Goal: Transaction & Acquisition: Book appointment/travel/reservation

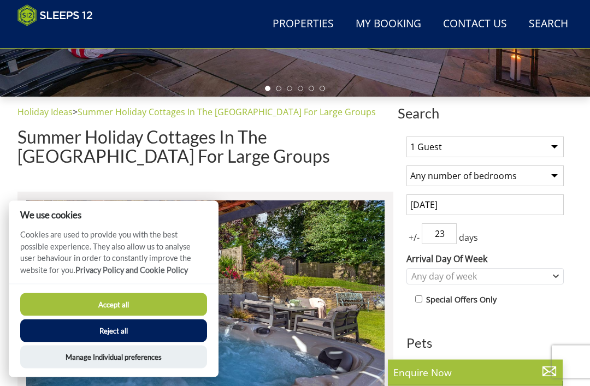
scroll to position [307, 0]
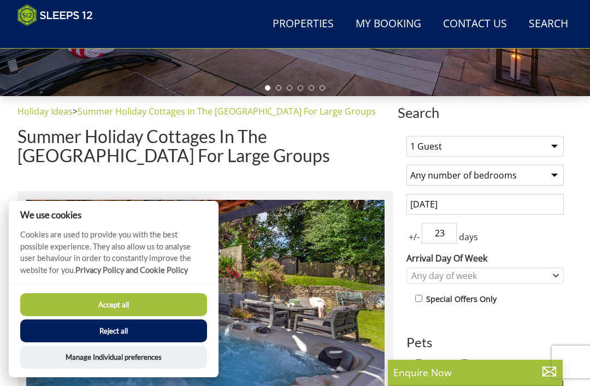
click at [85, 316] on button "Accept all" at bounding box center [113, 304] width 187 height 23
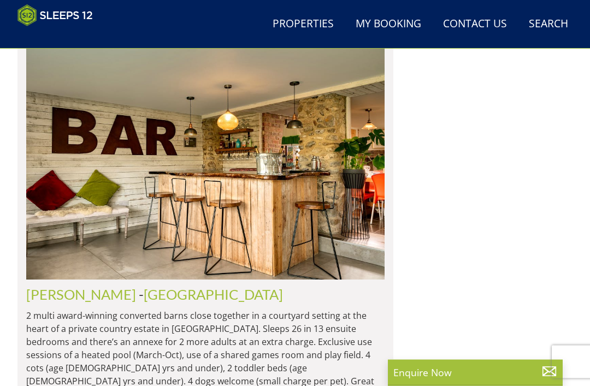
scroll to position [11503, 0]
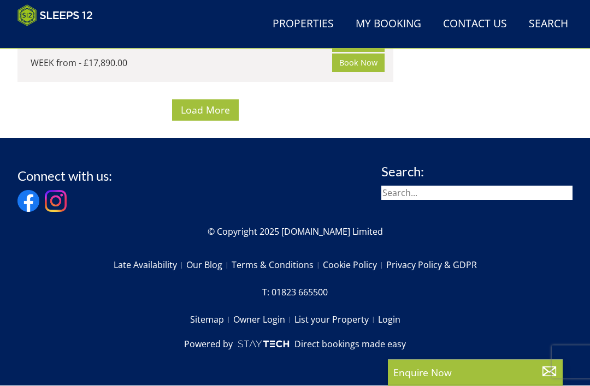
scroll to position [24193, 0]
click at [228, 117] on span "Load More" at bounding box center [205, 110] width 49 height 13
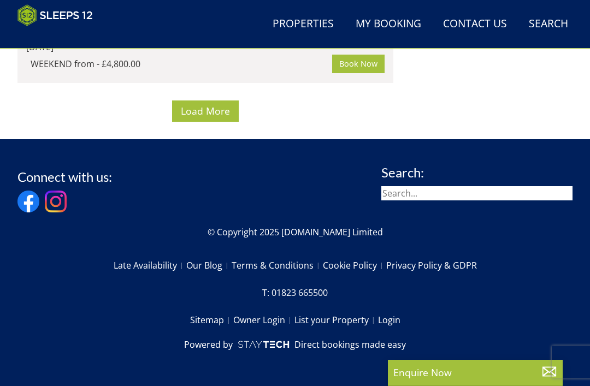
scroll to position [36209, 0]
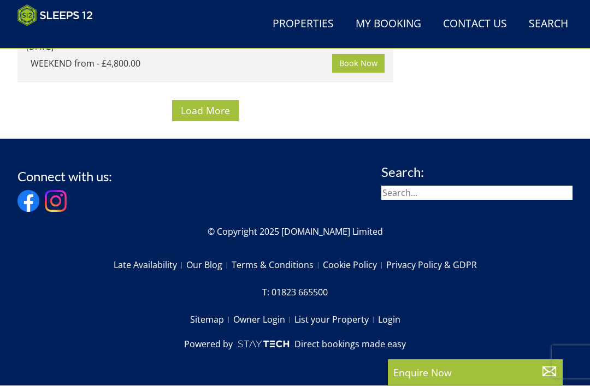
click at [229, 122] on button "Load More" at bounding box center [205, 111] width 67 height 21
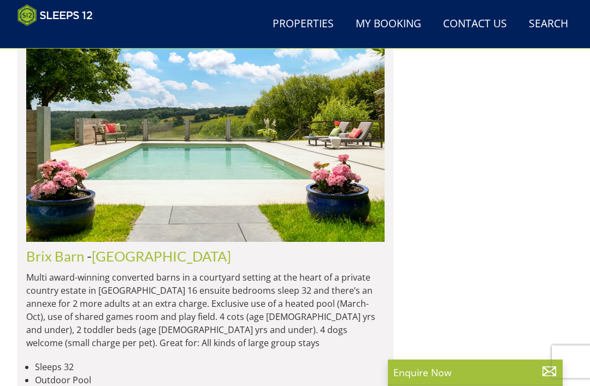
scroll to position [20234, 0]
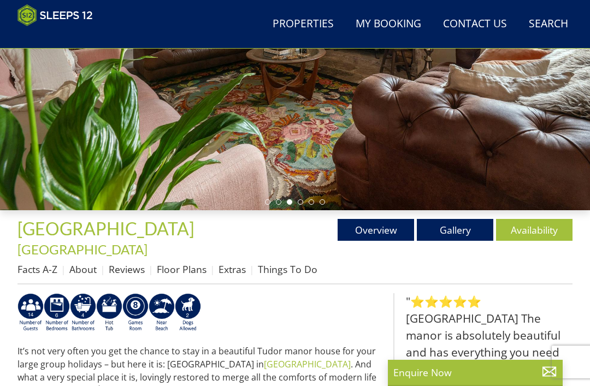
scroll to position [193, 0]
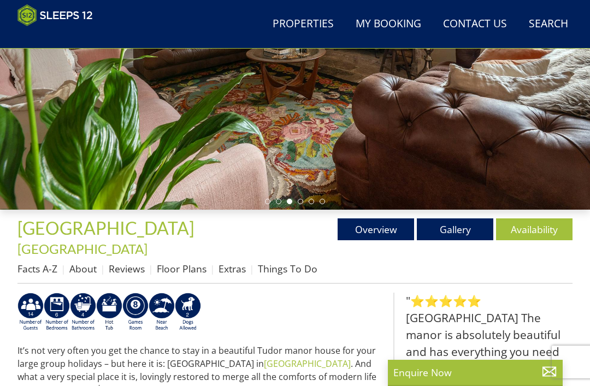
click at [78, 262] on link "About" at bounding box center [82, 268] width 27 height 13
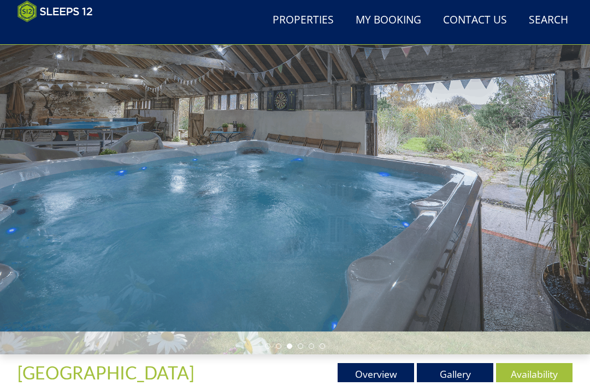
scroll to position [49, 0]
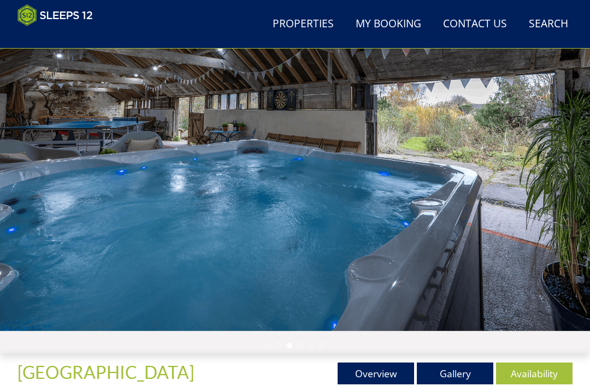
click at [472, 380] on link "Gallery" at bounding box center [455, 374] width 76 height 22
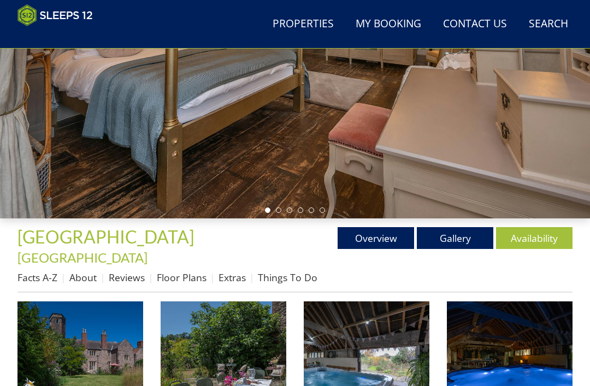
scroll to position [185, 0]
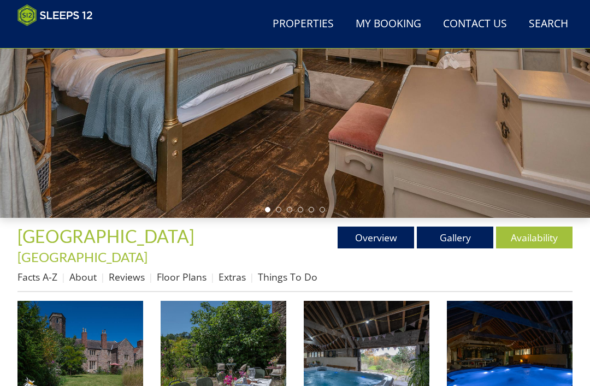
click at [103, 339] on img at bounding box center [80, 364] width 126 height 126
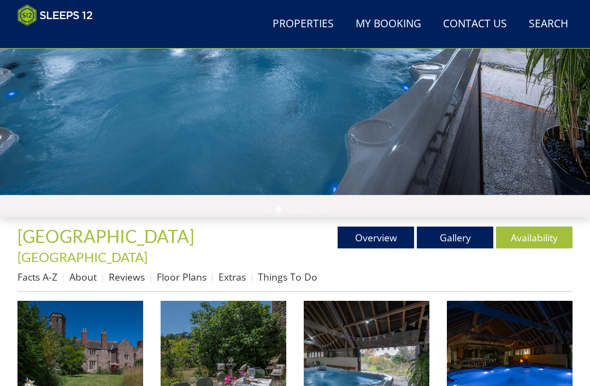
click at [103, 326] on img at bounding box center [80, 364] width 126 height 126
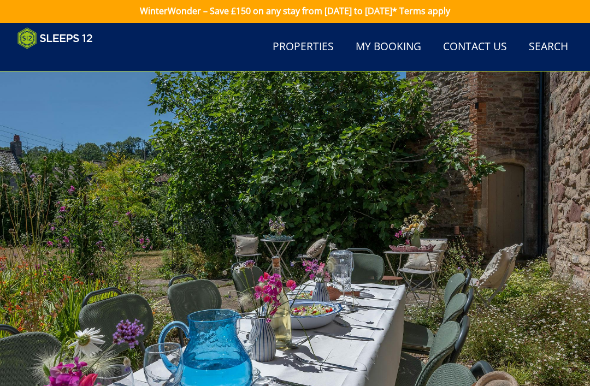
scroll to position [0, 0]
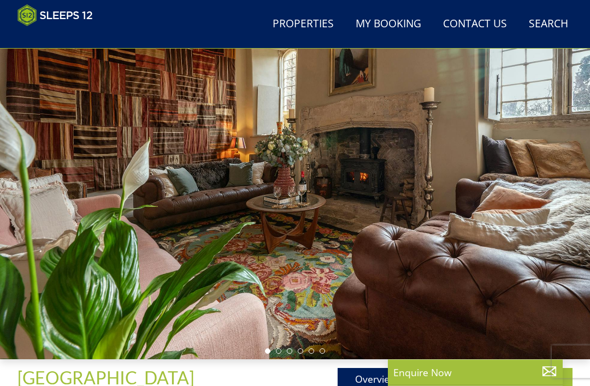
scroll to position [40, 0]
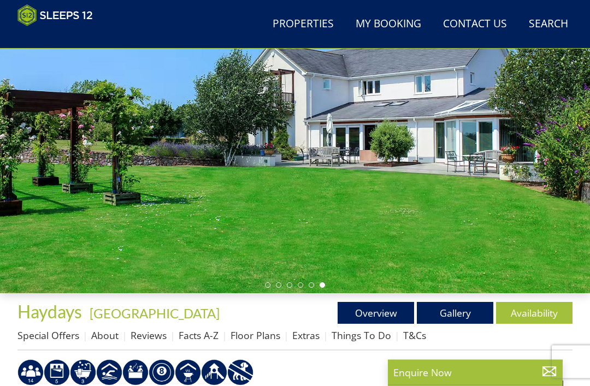
scroll to position [110, 0]
click at [458, 312] on link "Gallery" at bounding box center [455, 313] width 76 height 22
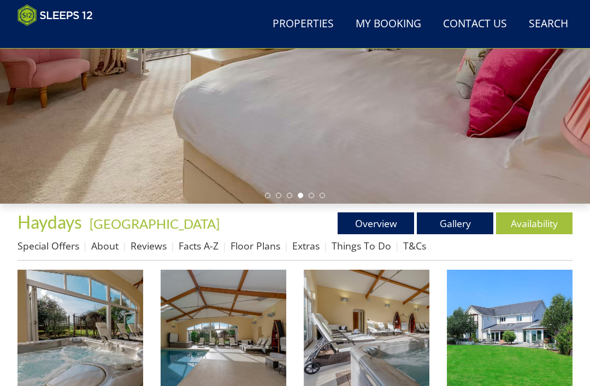
scroll to position [199, 0]
click at [247, 322] on img at bounding box center [224, 333] width 126 height 126
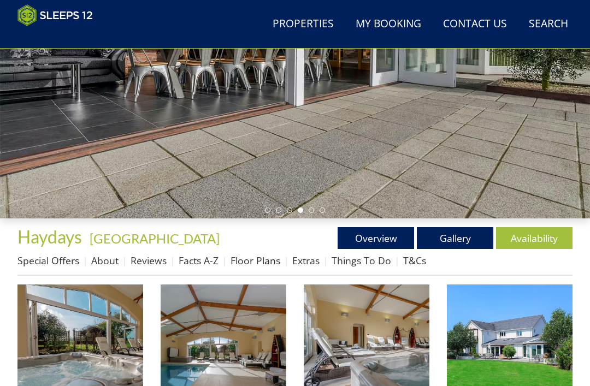
scroll to position [185, 0]
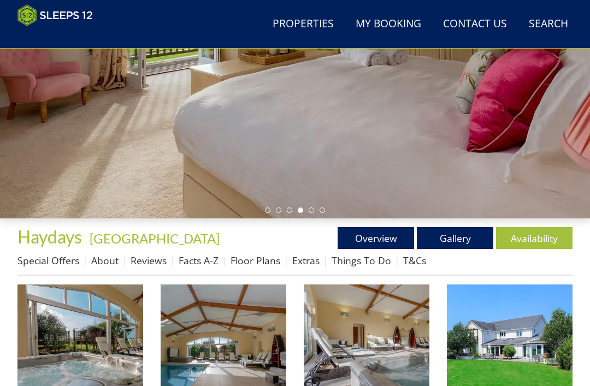
click at [97, 261] on link "About" at bounding box center [104, 260] width 27 height 13
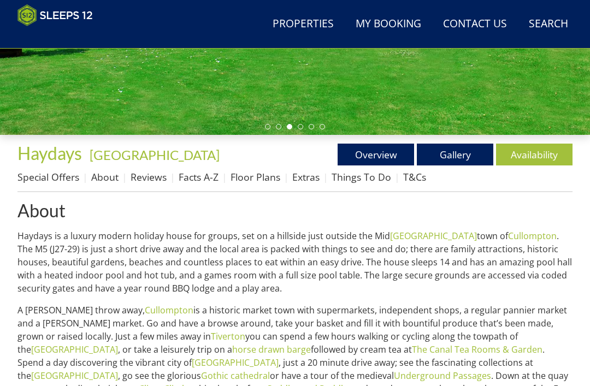
scroll to position [268, 0]
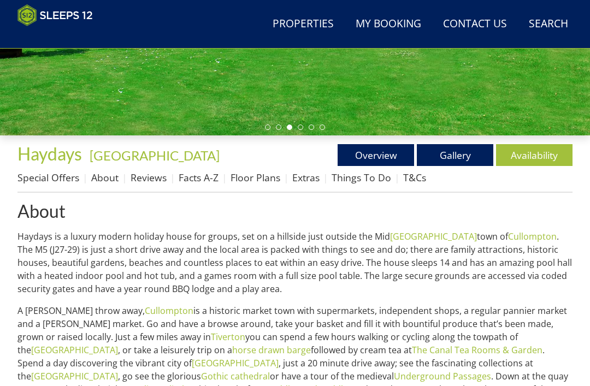
click at [109, 178] on link "About" at bounding box center [104, 177] width 27 height 13
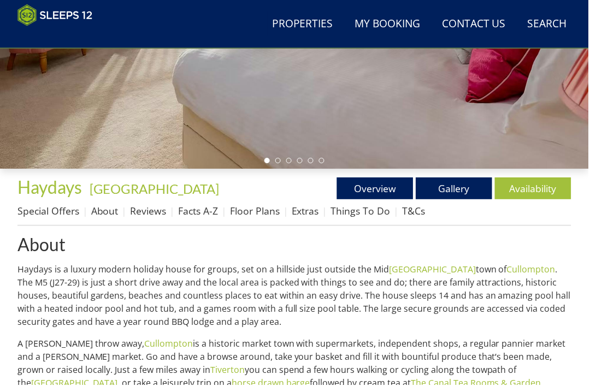
scroll to position [238, 0]
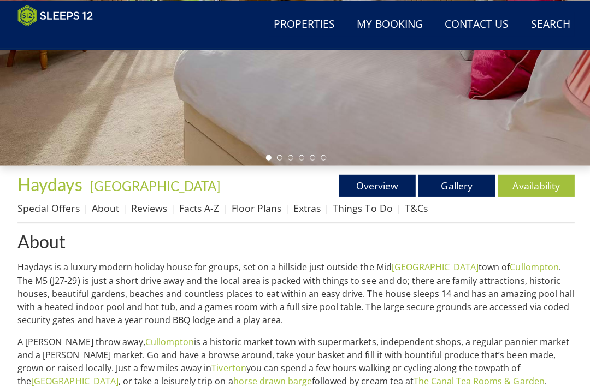
click at [155, 205] on link "Reviews" at bounding box center [149, 206] width 36 height 13
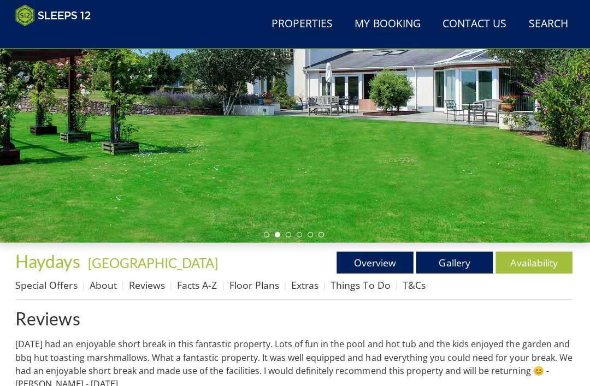
scroll to position [166, 0]
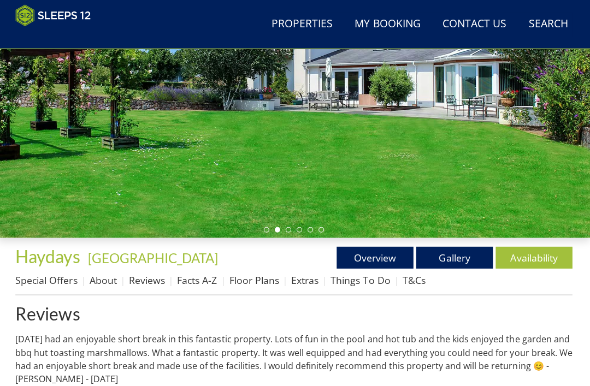
click at [267, 276] on link "Floor Plans" at bounding box center [256, 279] width 50 height 13
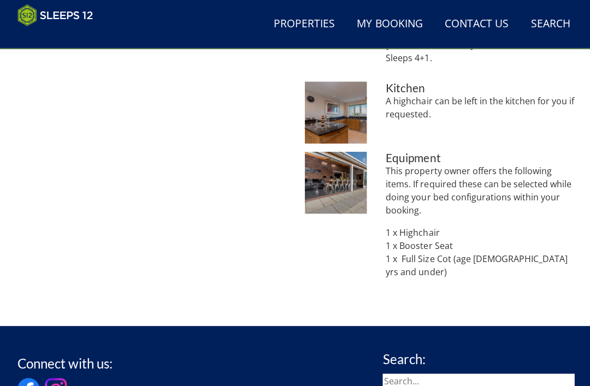
scroll to position [881, 0]
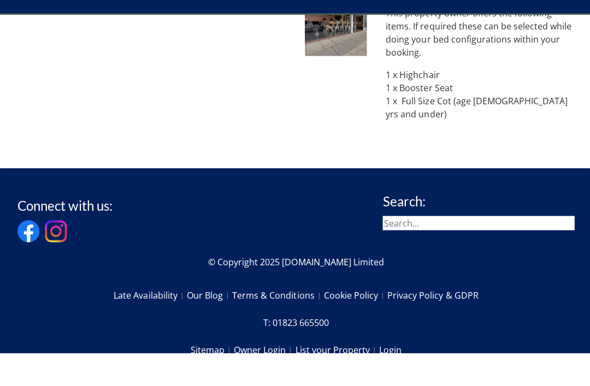
scroll to position [1036, 0]
